Goal: Information Seeking & Learning: Learn about a topic

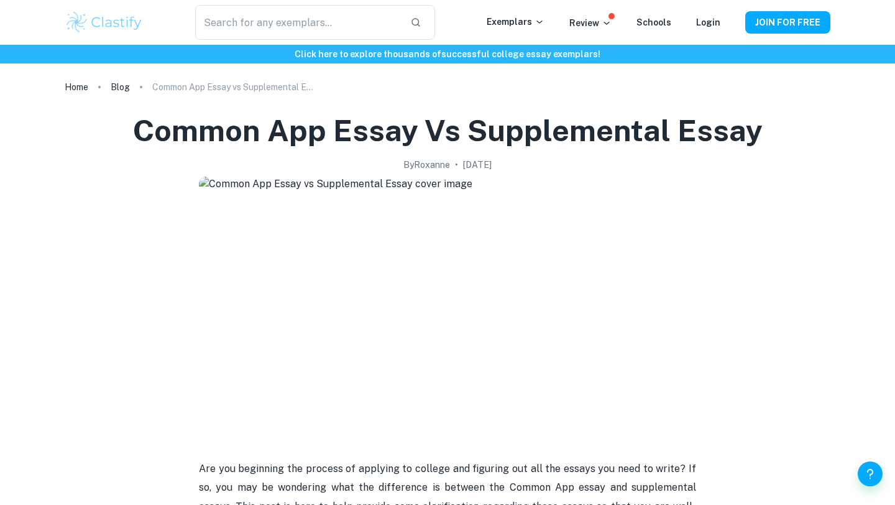
click at [341, 134] on h1 "Common App Essay vs Supplemental Essay" at bounding box center [448, 131] width 630 height 40
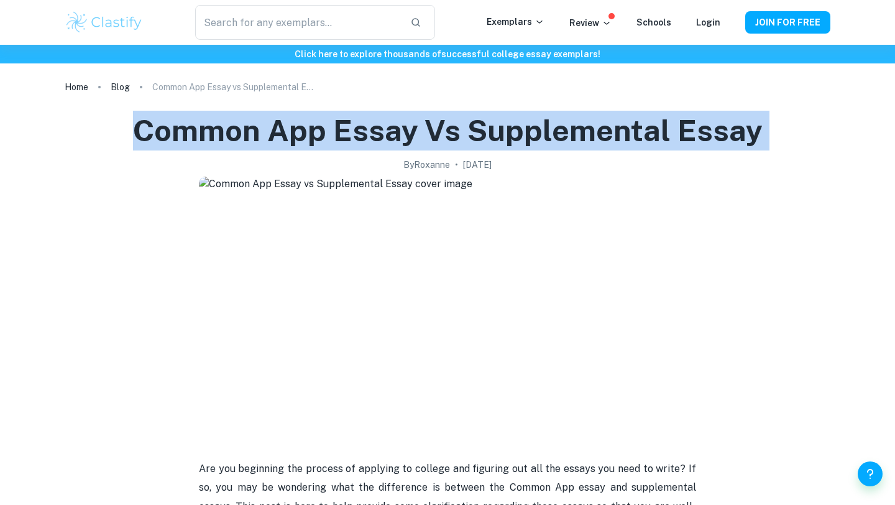
click at [341, 134] on h1 "Common App Essay vs Supplemental Essay" at bounding box center [448, 131] width 630 height 40
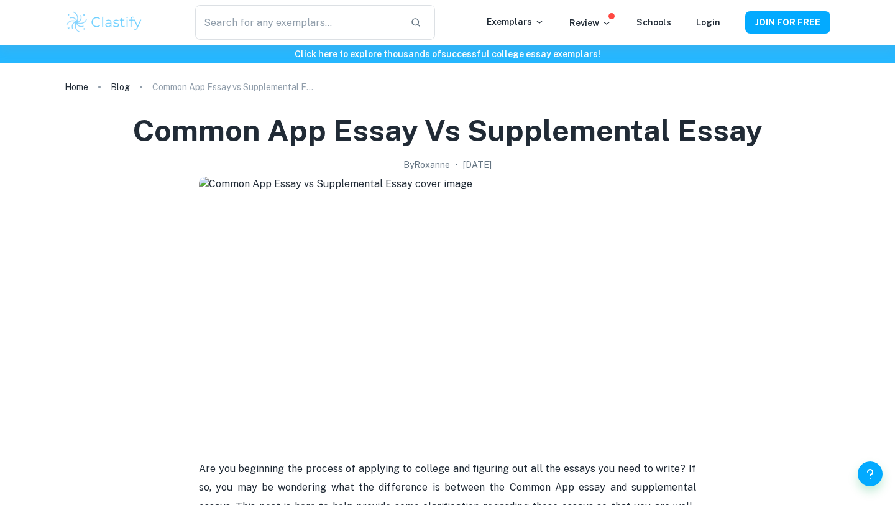
click at [341, 134] on h1 "Common App Essay vs Supplemental Essay" at bounding box center [448, 131] width 630 height 40
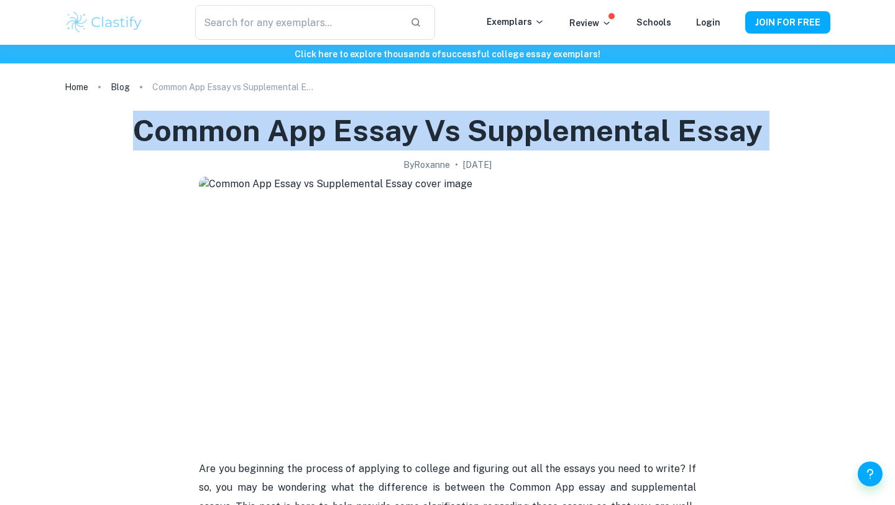
drag, startPoint x: 510, startPoint y: 171, endPoint x: 135, endPoint y: 127, distance: 377.4
